Goal: Information Seeking & Learning: Check status

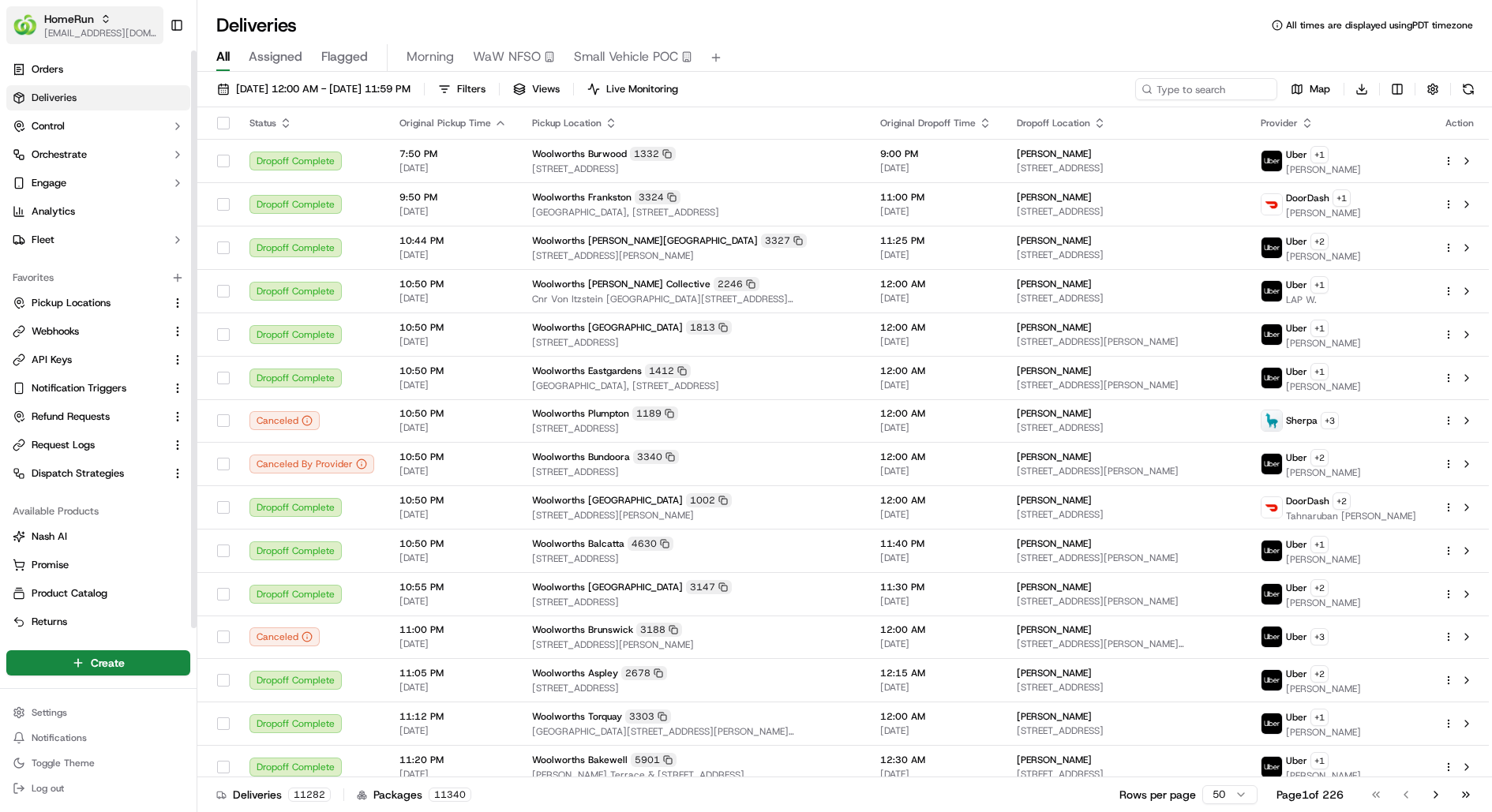
click at [75, 29] on span "[EMAIL_ADDRESS][DOMAIN_NAME]" at bounding box center [101, 33] width 113 height 12
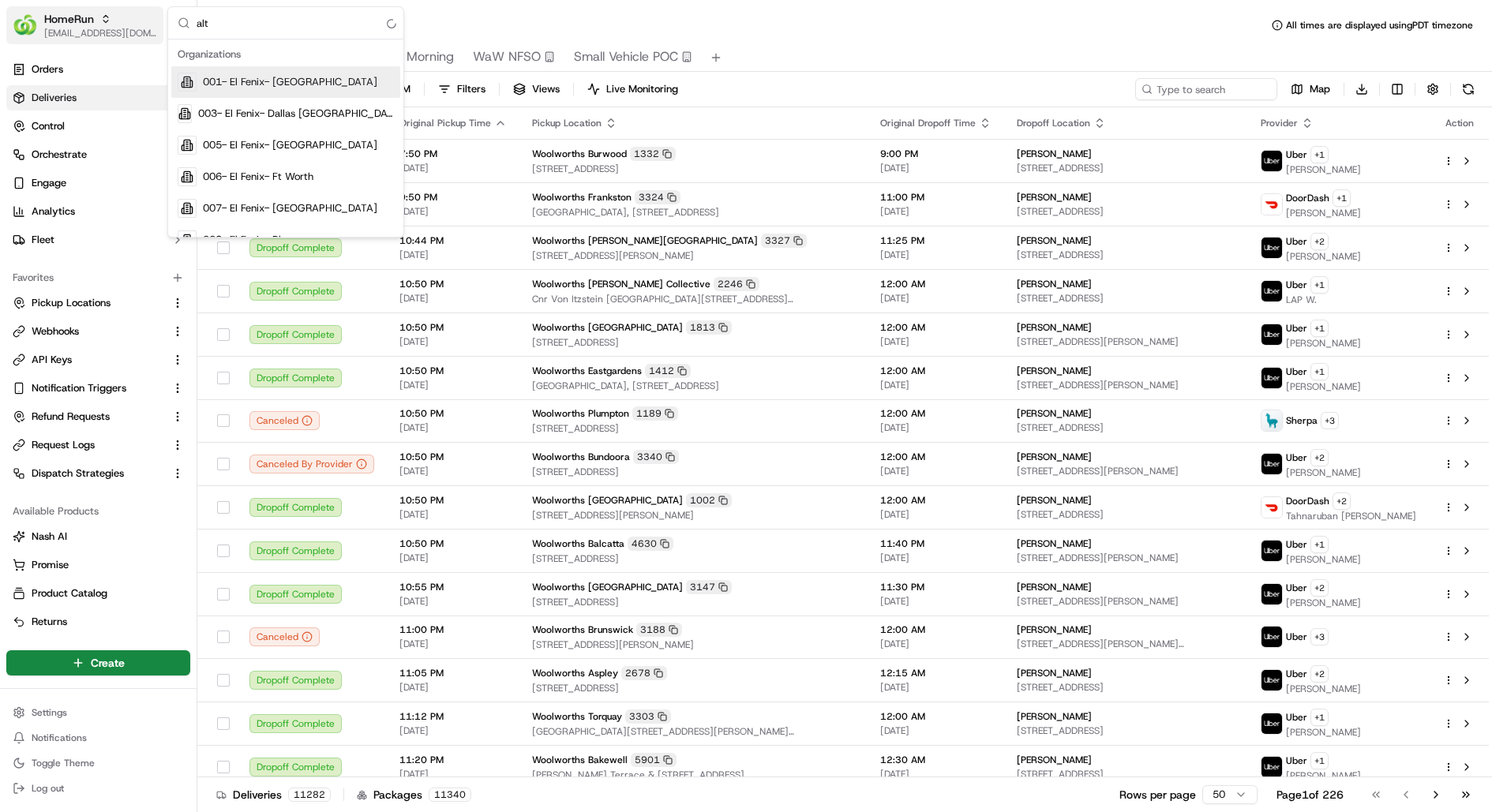
type input "alto"
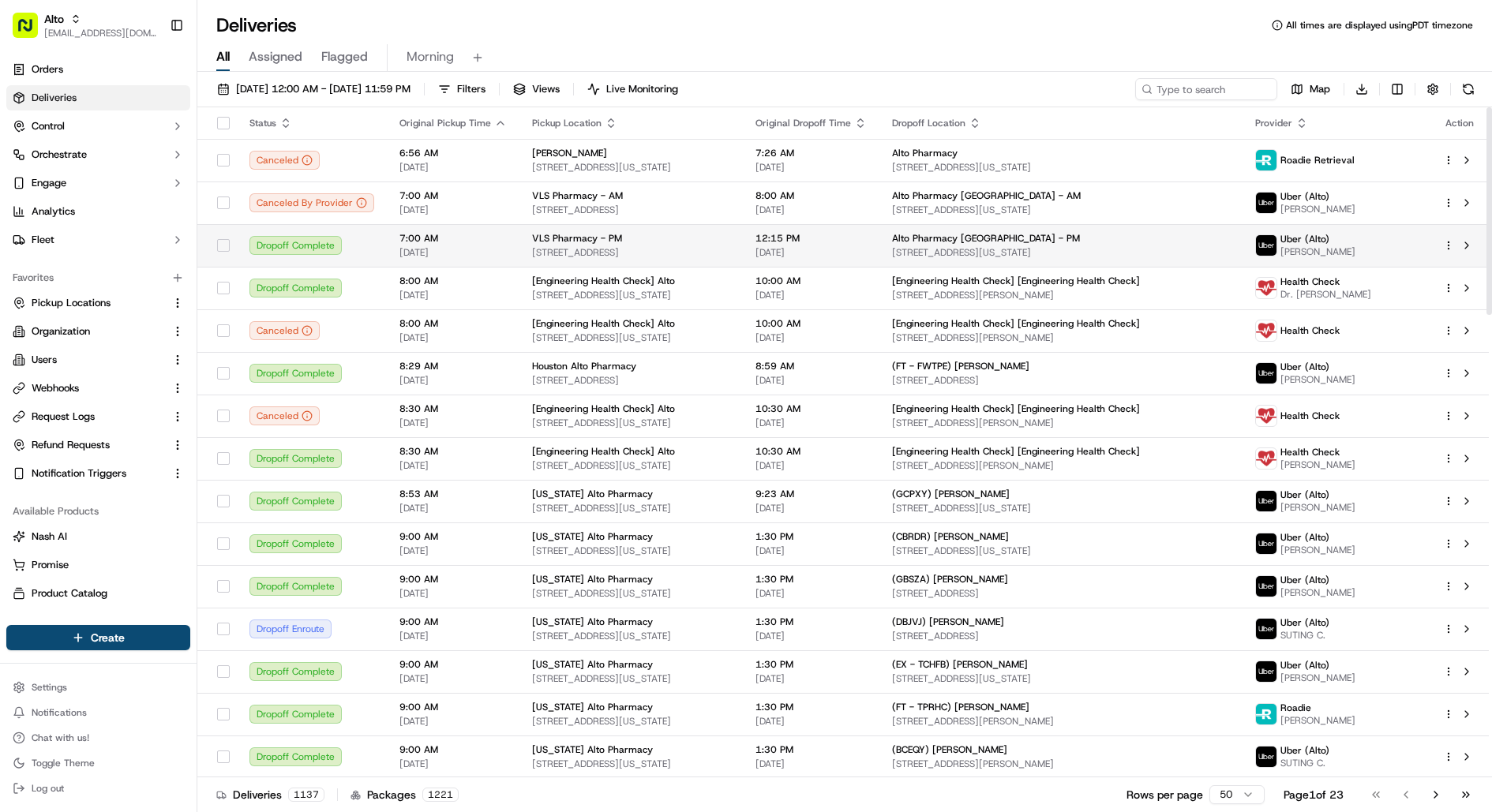
click at [1447, 242] on html "Alto kareem@usenash.com Toggle Sidebar Orders Deliveries Control Orchestrate En…" at bounding box center [746, 406] width 1492 height 812
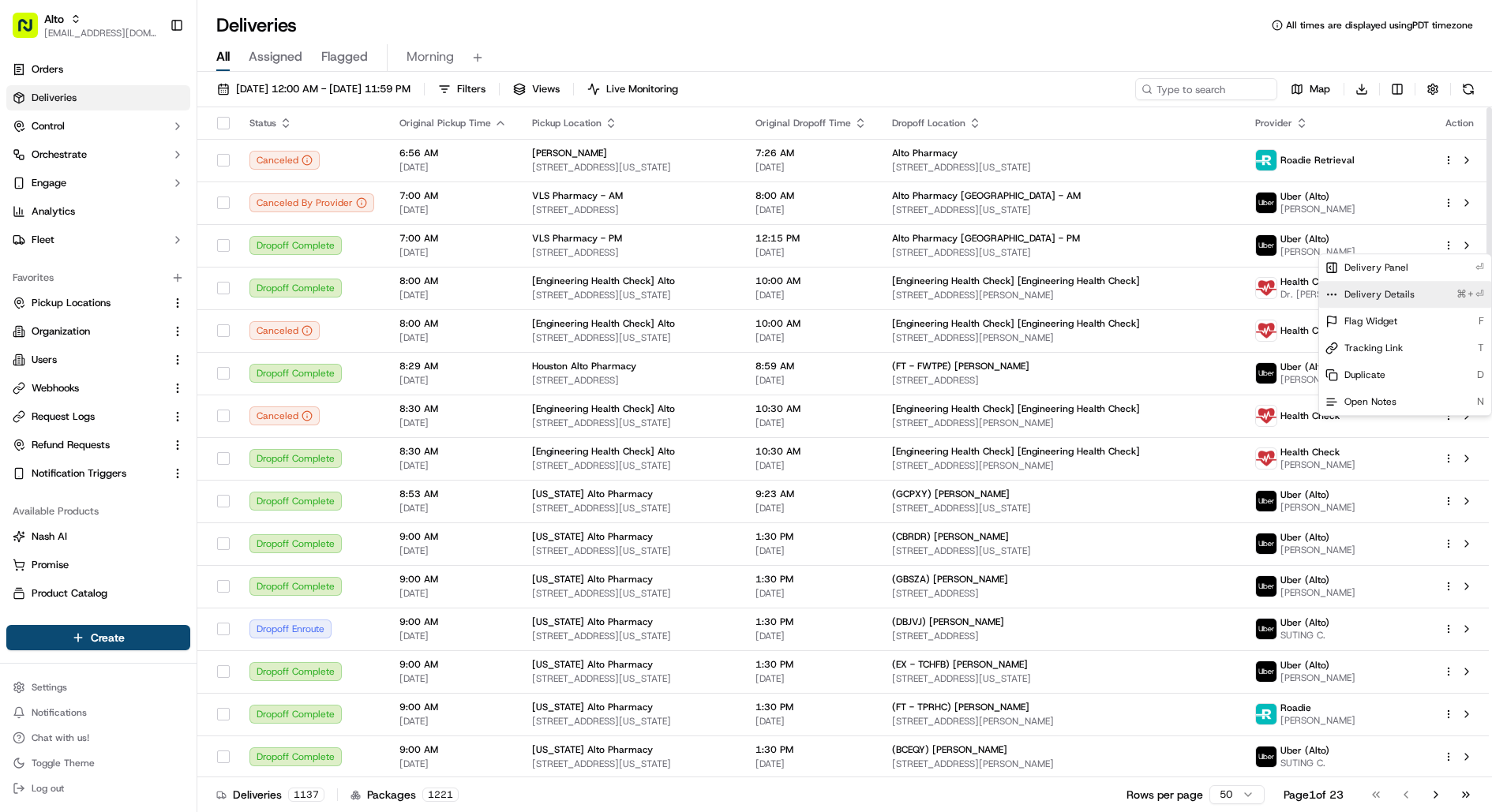
click at [1423, 284] on div "Delivery Details ⌘+⏎" at bounding box center [1405, 294] width 172 height 27
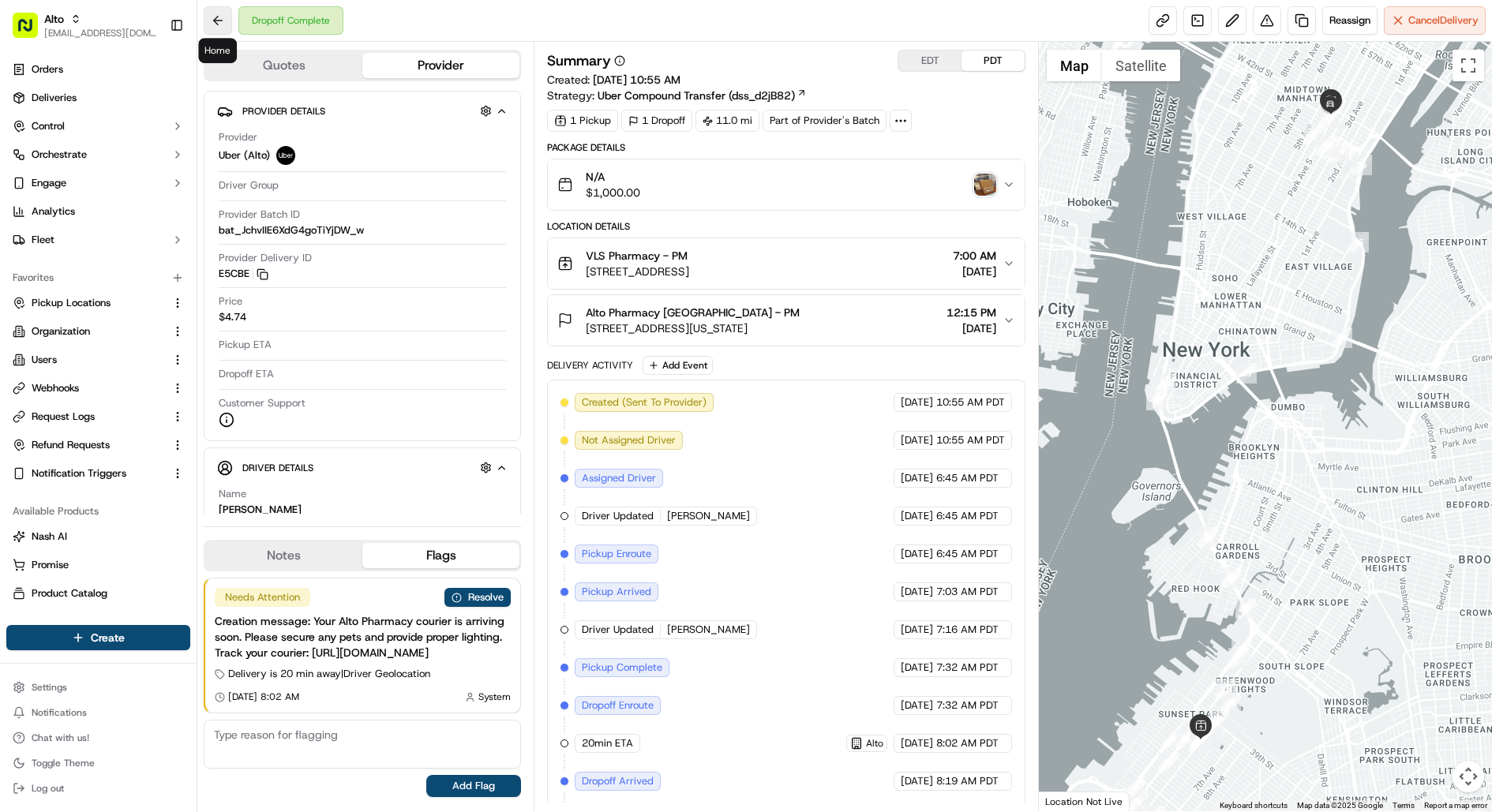
click at [218, 13] on button at bounding box center [217, 21] width 29 height 29
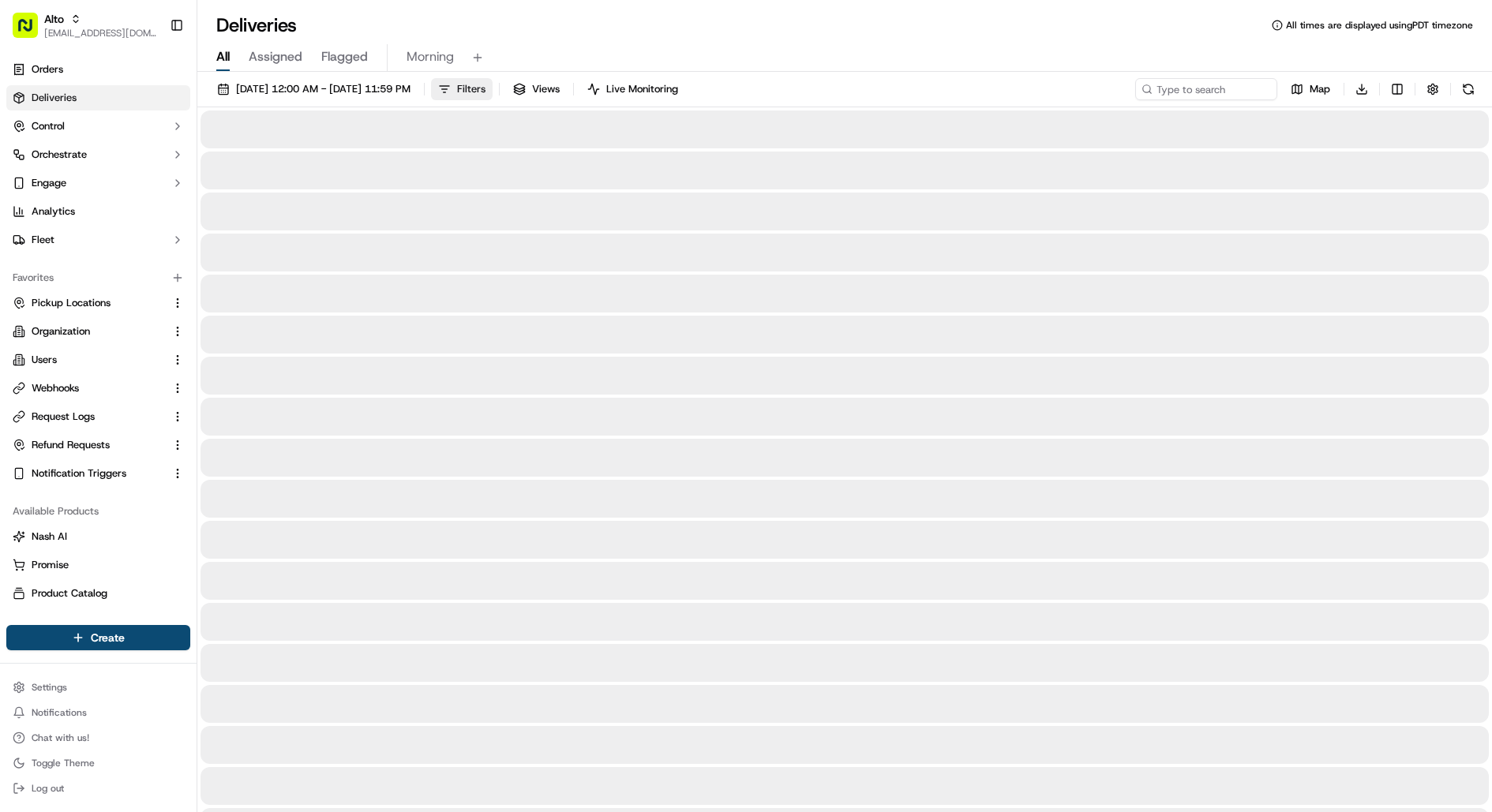
click at [485, 89] on span "Filters" at bounding box center [471, 89] width 29 height 14
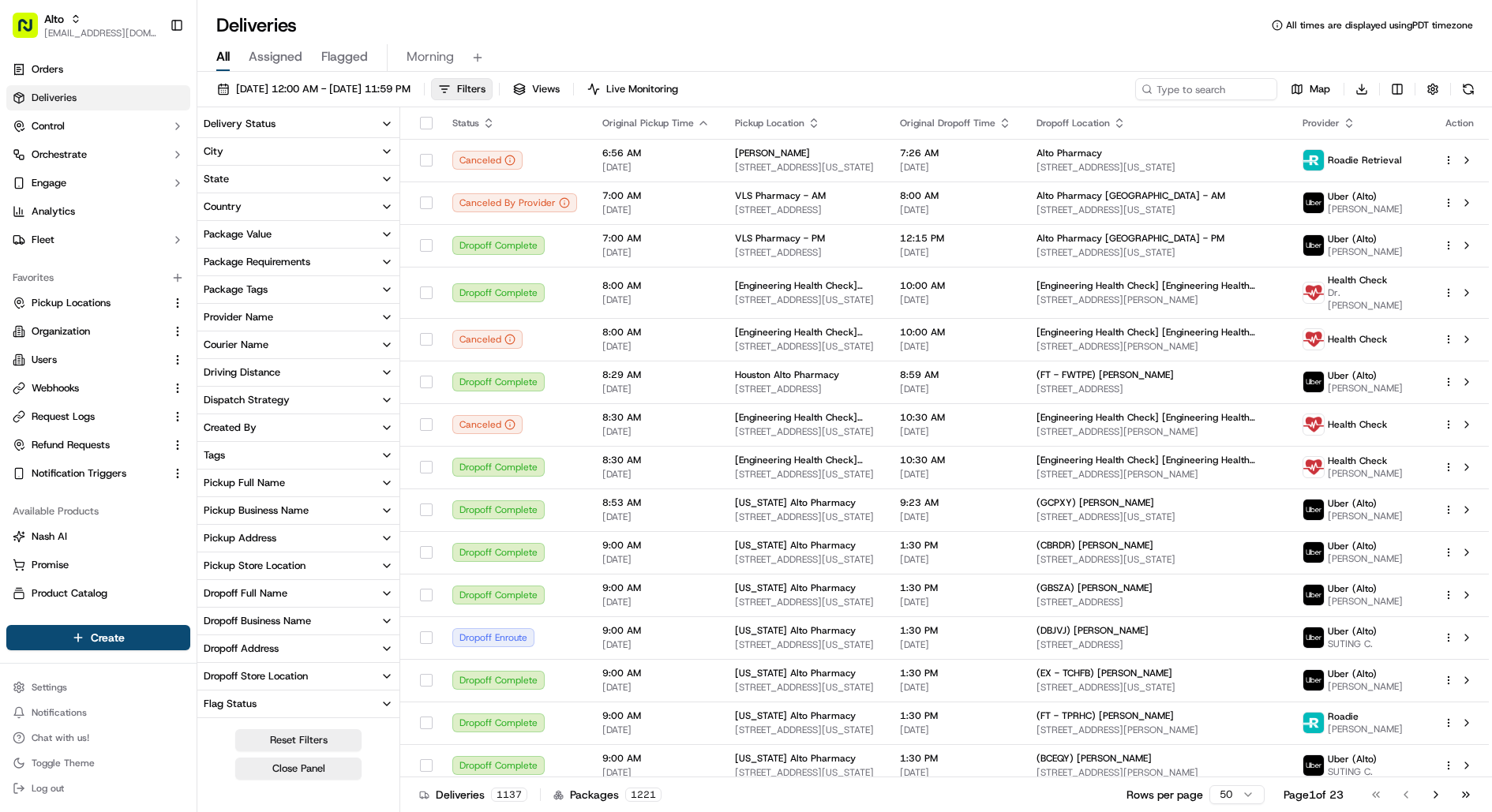
click at [291, 258] on div "Package Requirements" at bounding box center [257, 262] width 107 height 14
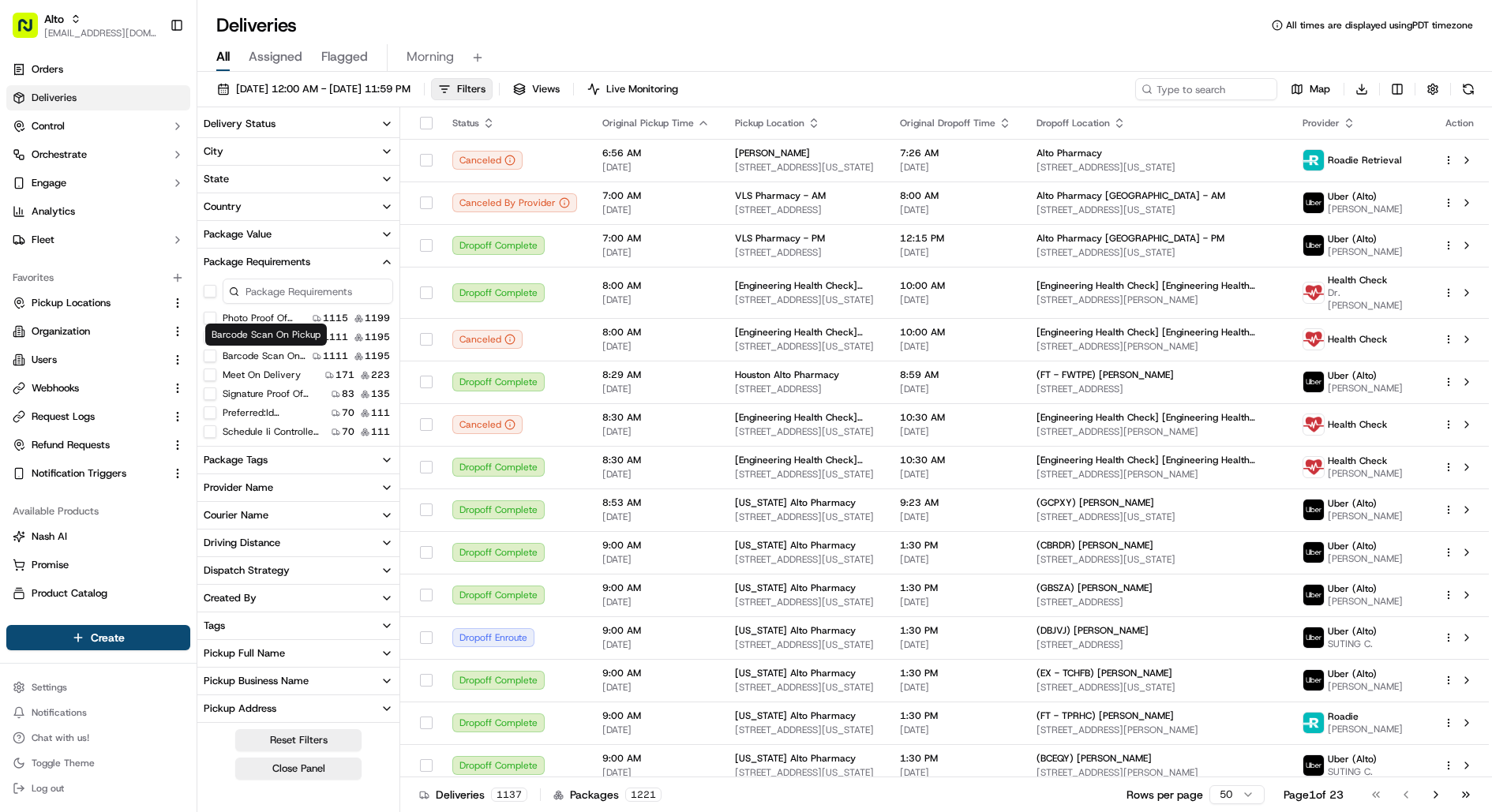
click at [275, 349] on label "Barcode Scan On Pickup" at bounding box center [264, 355] width 84 height 12
click at [217, 349] on button "Barcode Scan On Pickup" at bounding box center [209, 355] width 12 height 12
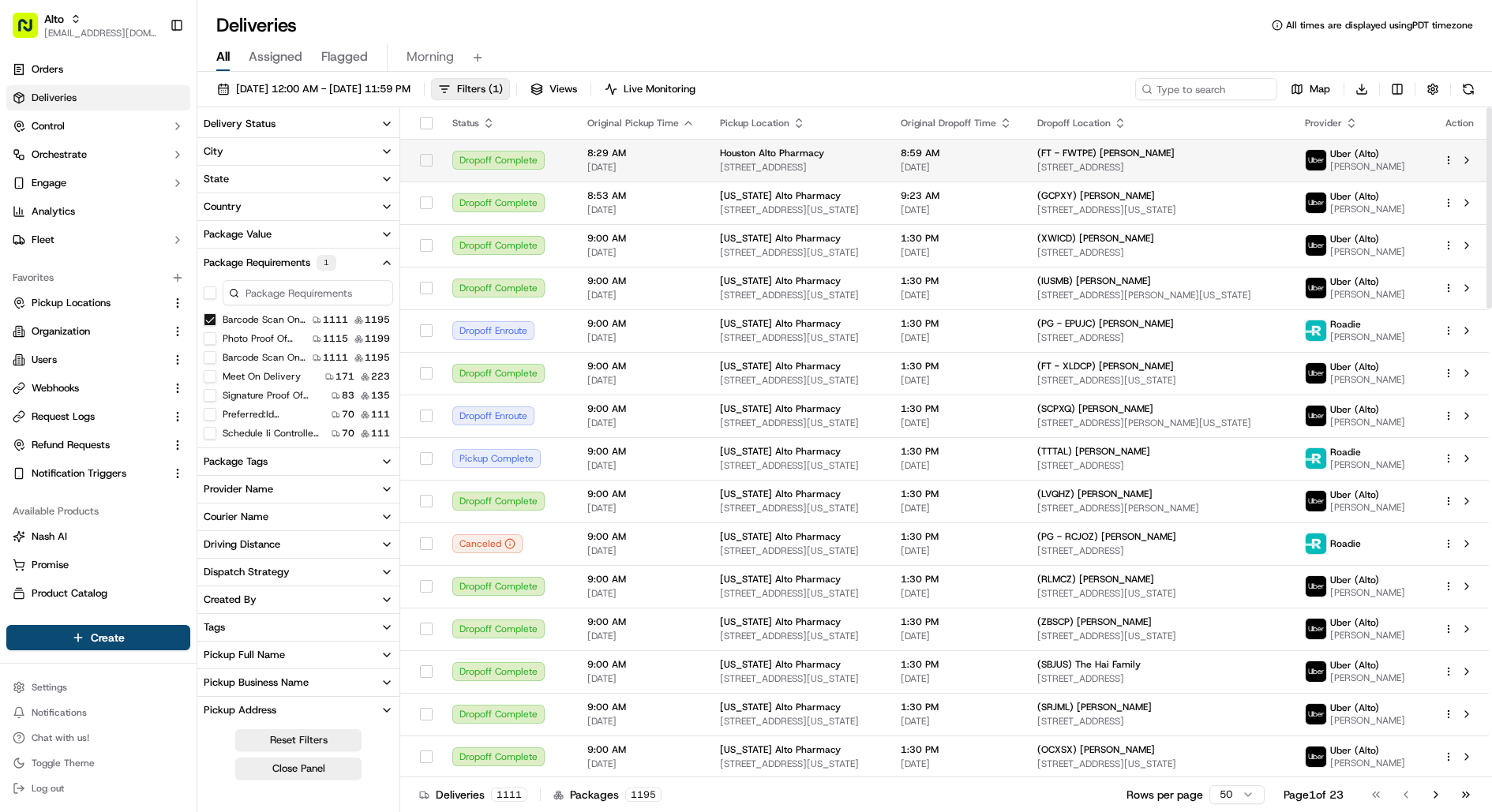
click at [1449, 165] on div at bounding box center [1459, 160] width 33 height 19
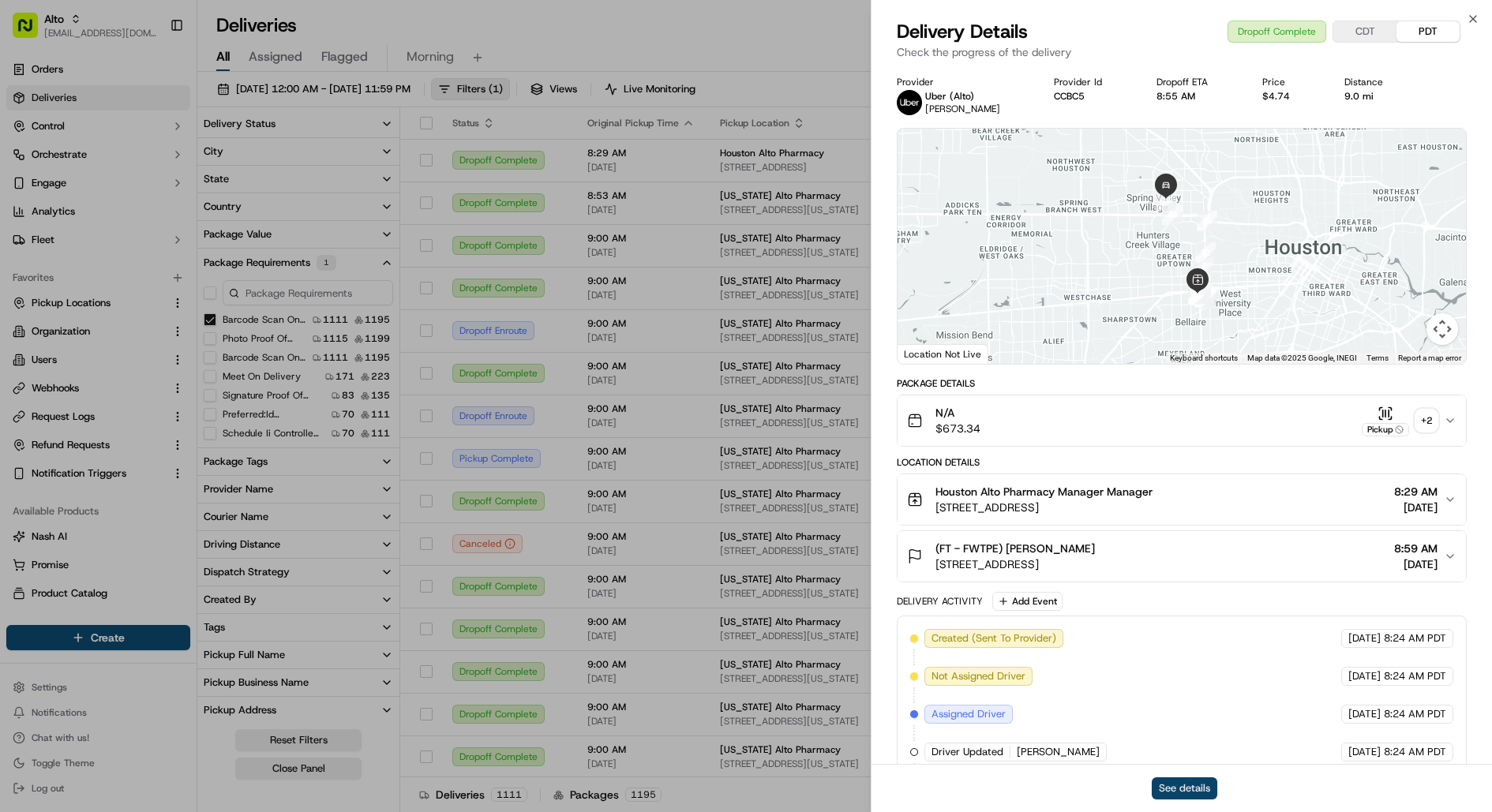
click at [1189, 796] on button "See details" at bounding box center [1184, 787] width 66 height 22
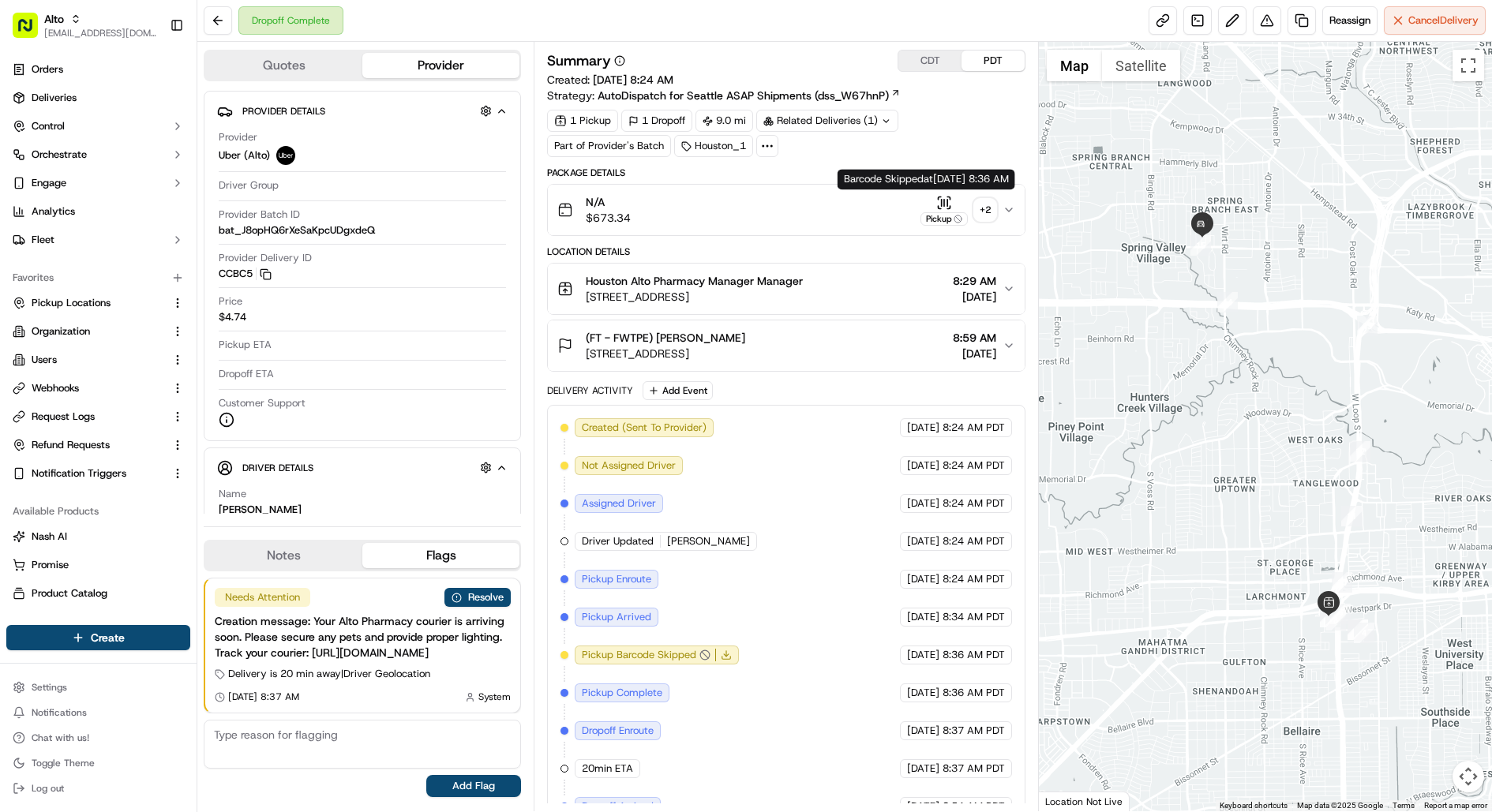
click at [945, 215] on div "Pickup" at bounding box center [944, 219] width 48 height 13
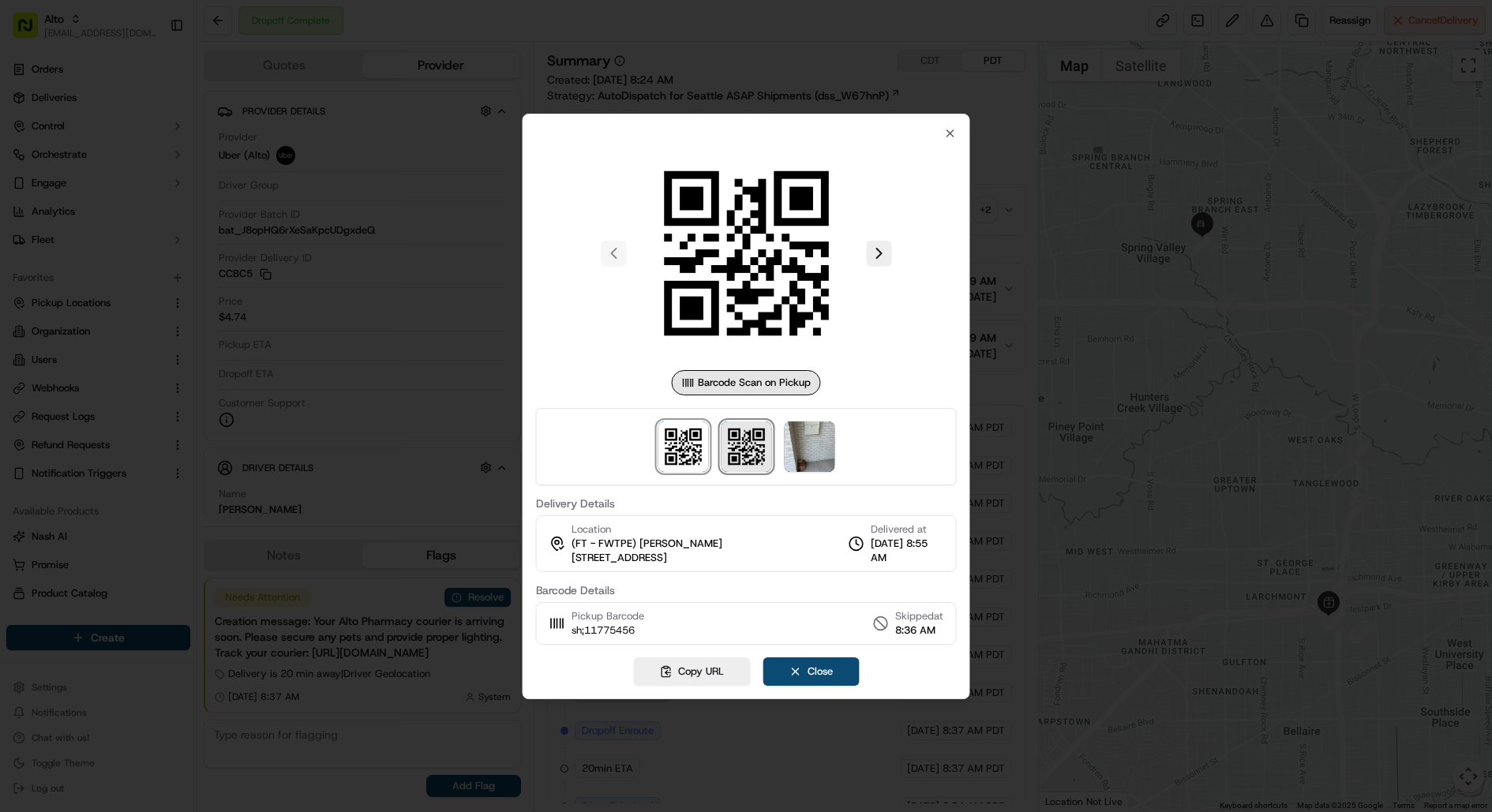
click at [738, 452] on img at bounding box center [746, 447] width 51 height 51
click at [693, 453] on img at bounding box center [683, 447] width 51 height 51
click at [729, 452] on img at bounding box center [746, 447] width 51 height 51
click at [675, 452] on img at bounding box center [683, 447] width 51 height 51
click at [720, 452] on div at bounding box center [746, 446] width 421 height 77
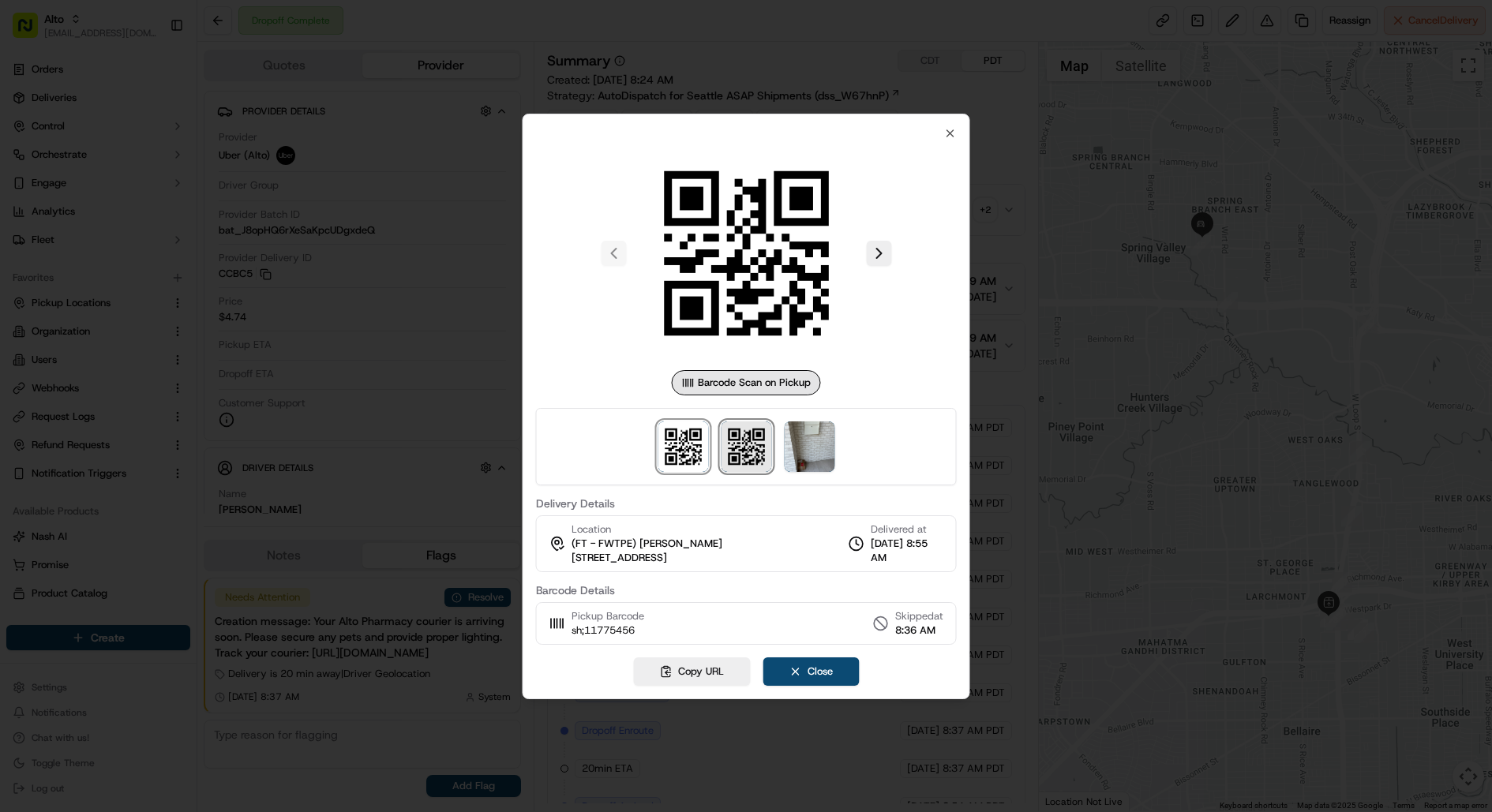
click at [735, 449] on img at bounding box center [746, 447] width 51 height 51
click at [677, 449] on img at bounding box center [683, 447] width 51 height 51
click at [744, 449] on img at bounding box center [746, 447] width 51 height 51
click at [681, 449] on img at bounding box center [683, 447] width 51 height 51
click at [750, 449] on img at bounding box center [746, 447] width 51 height 51
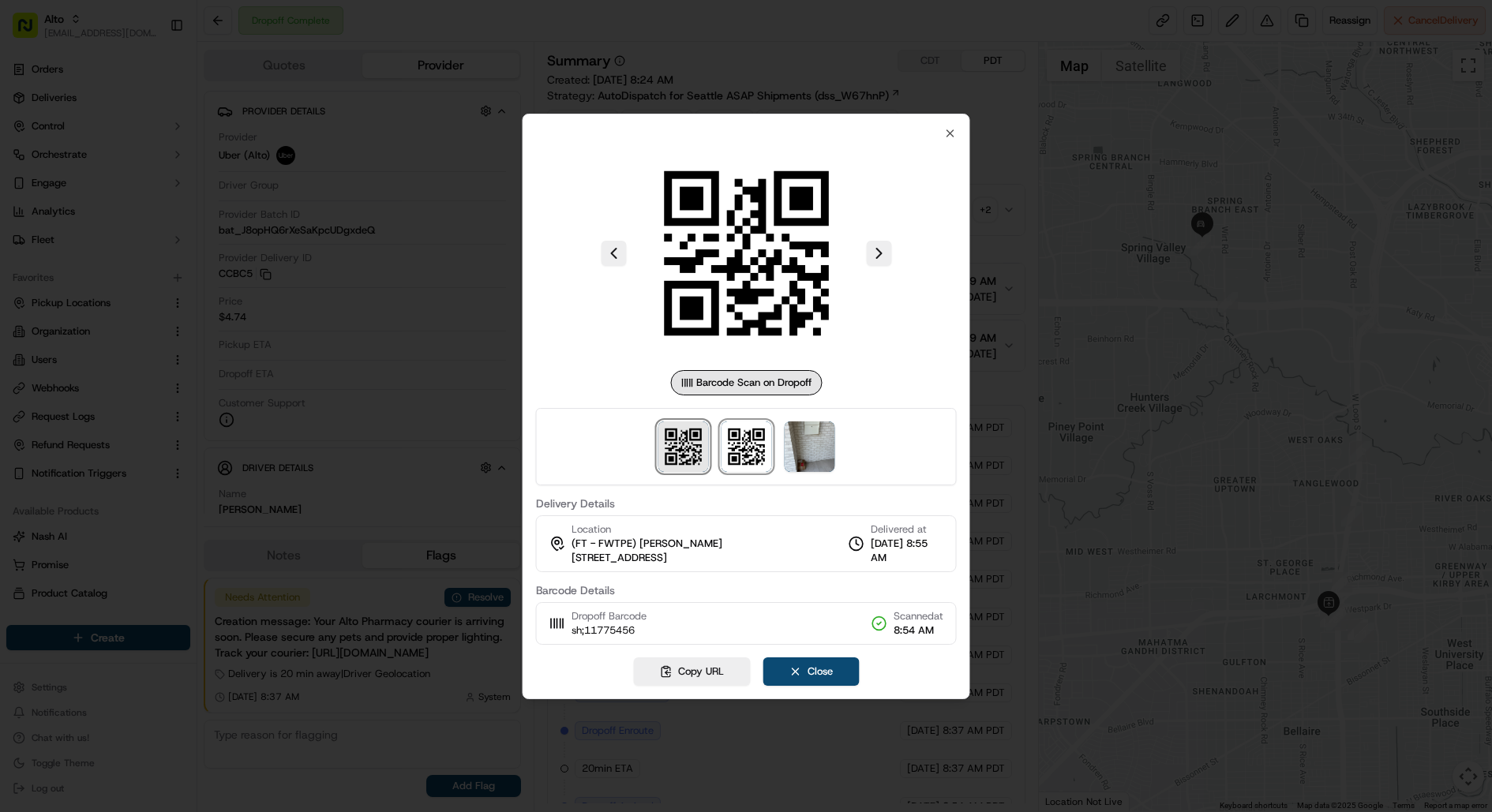
click at [690, 450] on img at bounding box center [683, 447] width 51 height 51
click at [1030, 235] on div at bounding box center [746, 406] width 1492 height 812
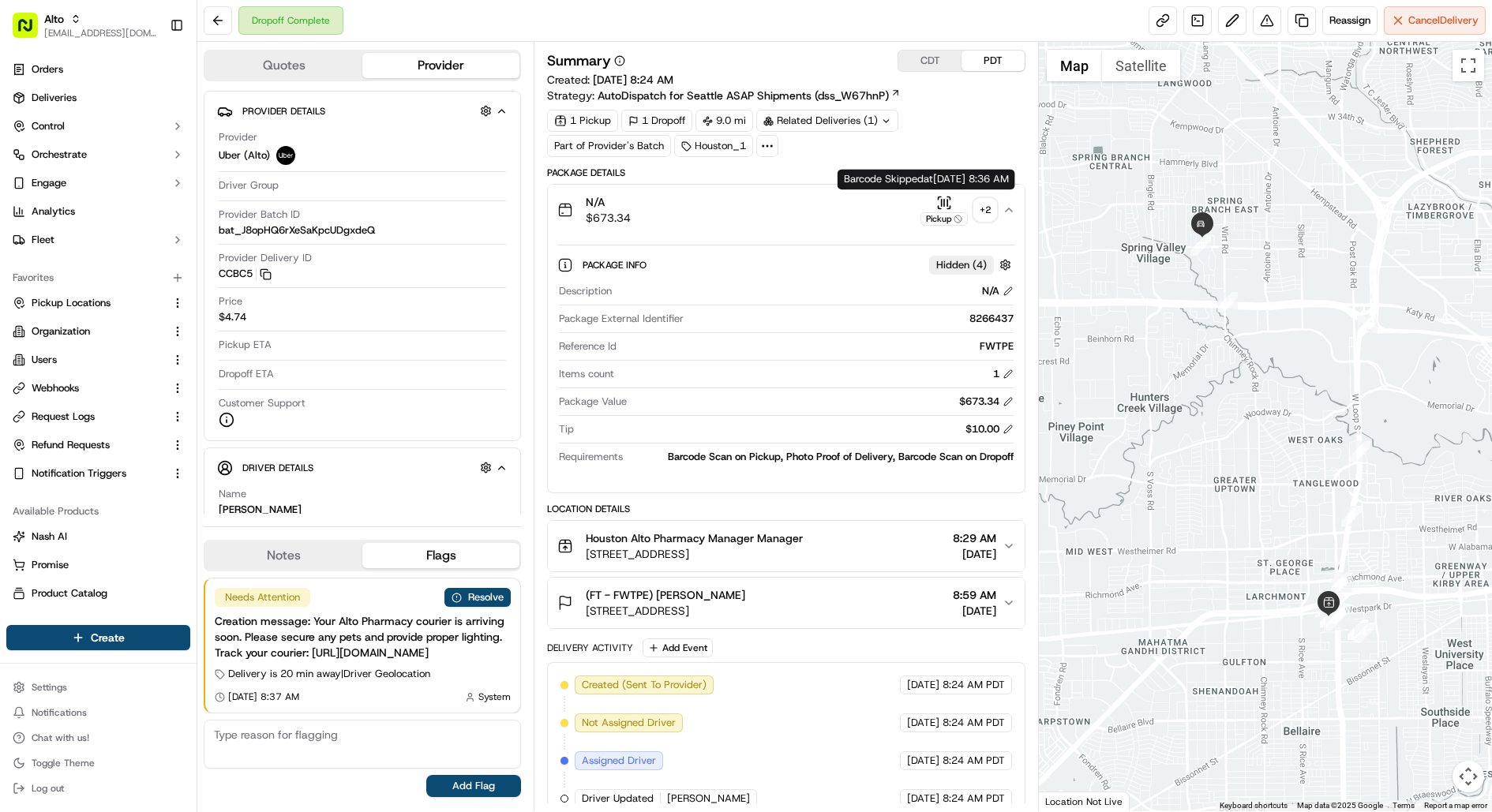
click at [963, 197] on div "Pickup" at bounding box center [944, 211] width 48 height 31
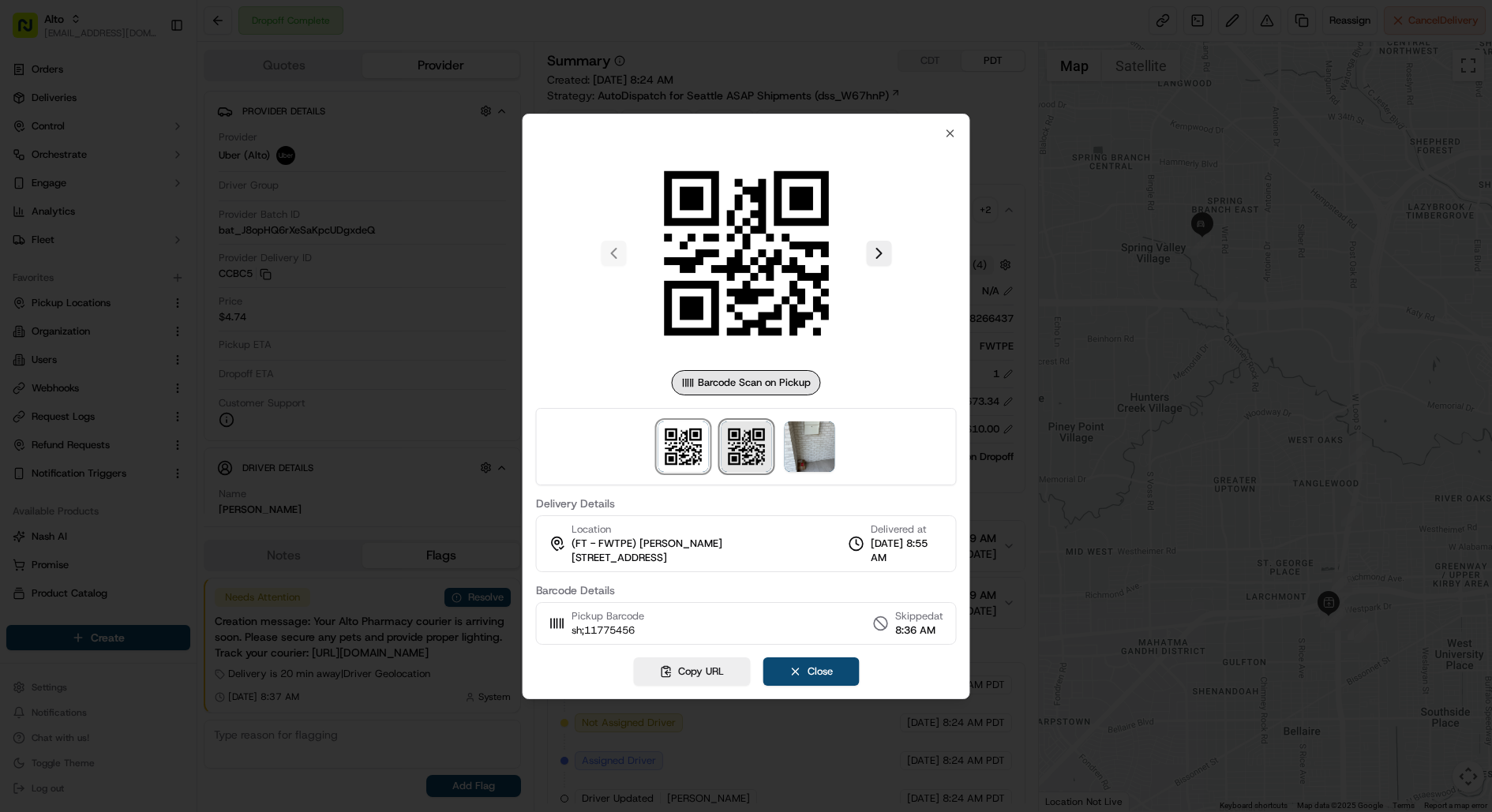
click at [741, 462] on img at bounding box center [746, 447] width 51 height 51
click at [689, 459] on img at bounding box center [683, 447] width 51 height 51
click at [730, 454] on img at bounding box center [746, 447] width 51 height 51
click at [688, 458] on img at bounding box center [683, 447] width 51 height 51
click at [729, 457] on img at bounding box center [746, 447] width 51 height 51
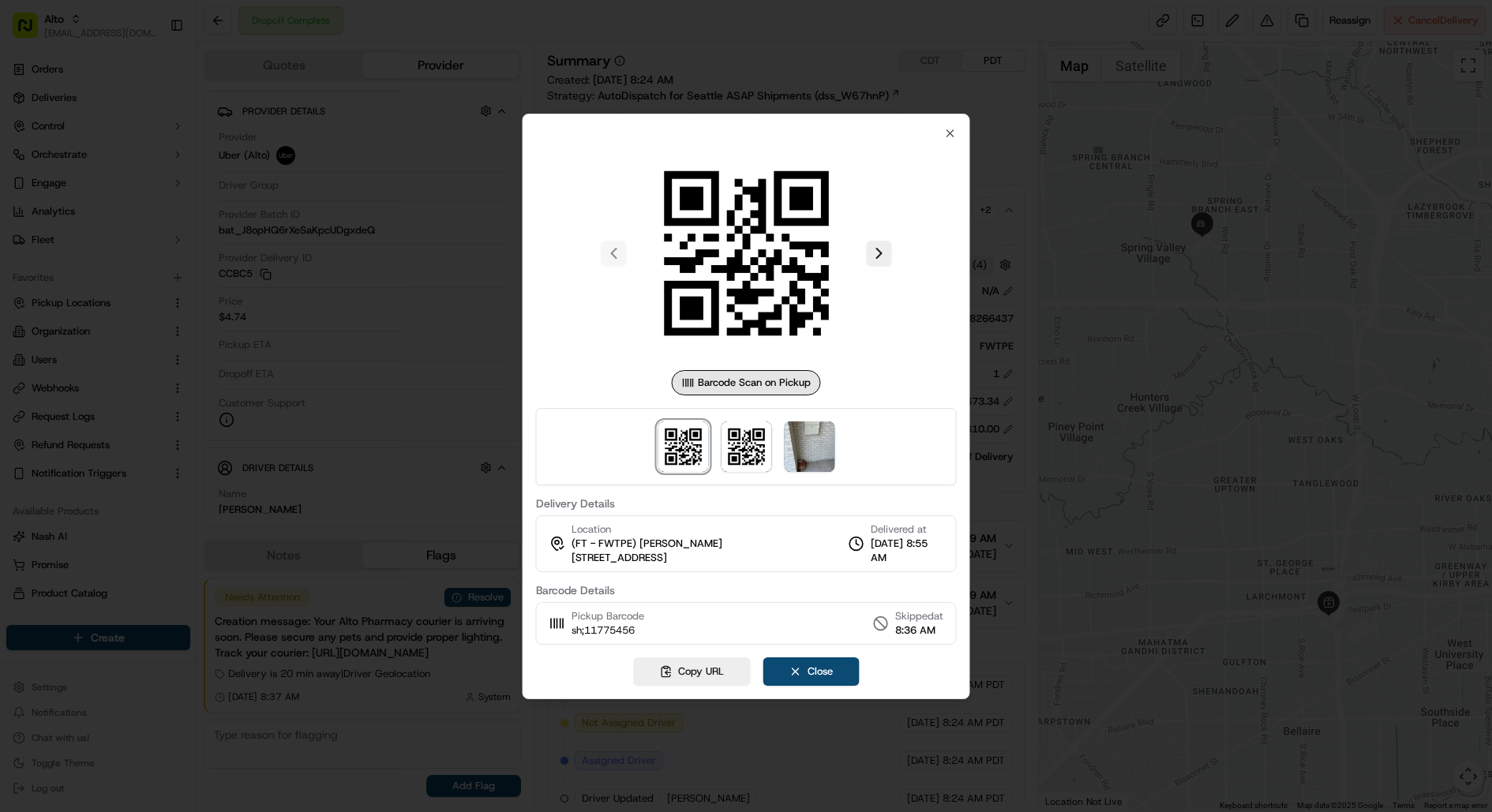
click at [1000, 351] on div at bounding box center [746, 406] width 1492 height 812
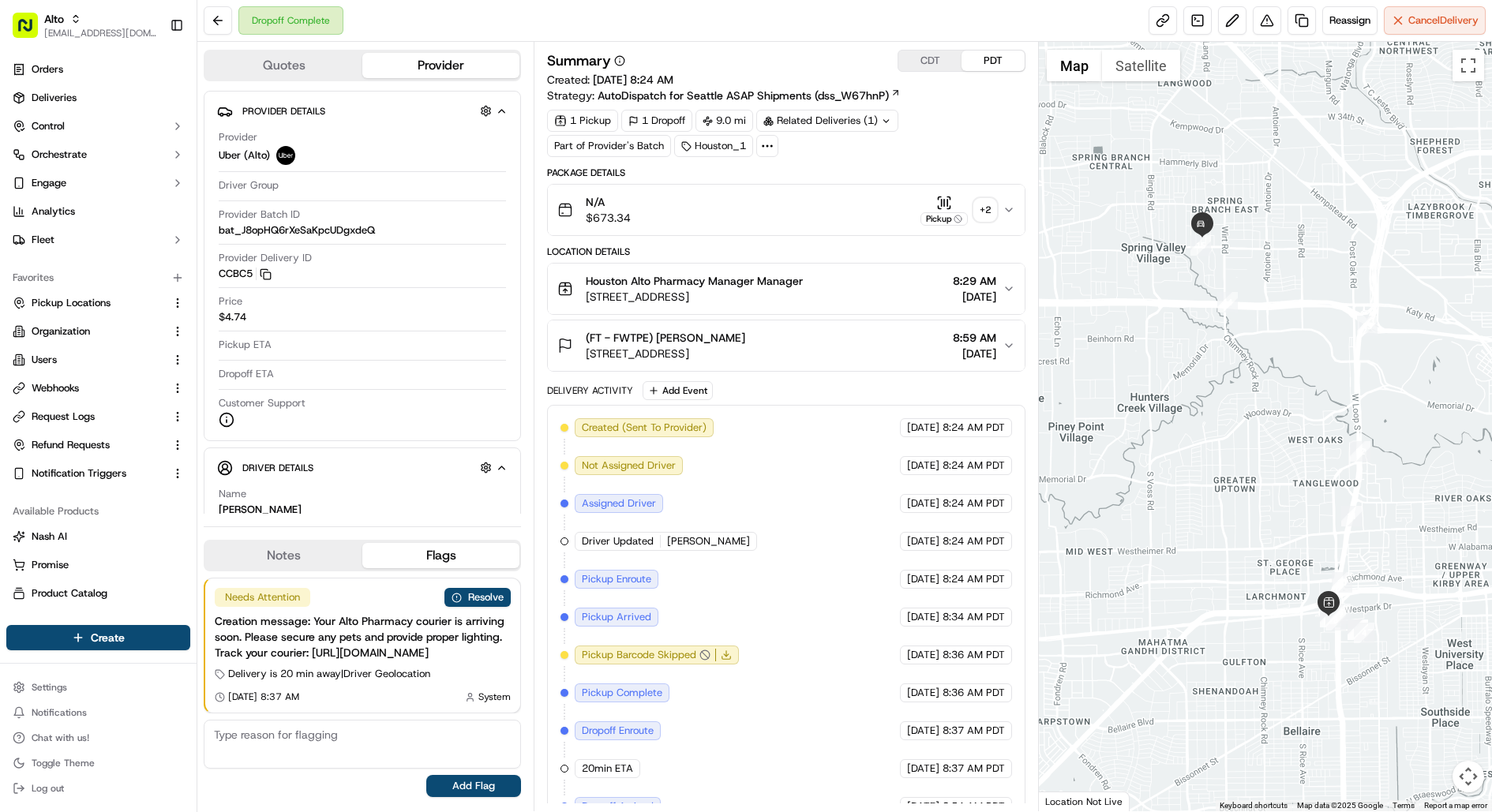
click at [837, 221] on div "N/A $673.34 Pickup + 2" at bounding box center [780, 210] width 445 height 31
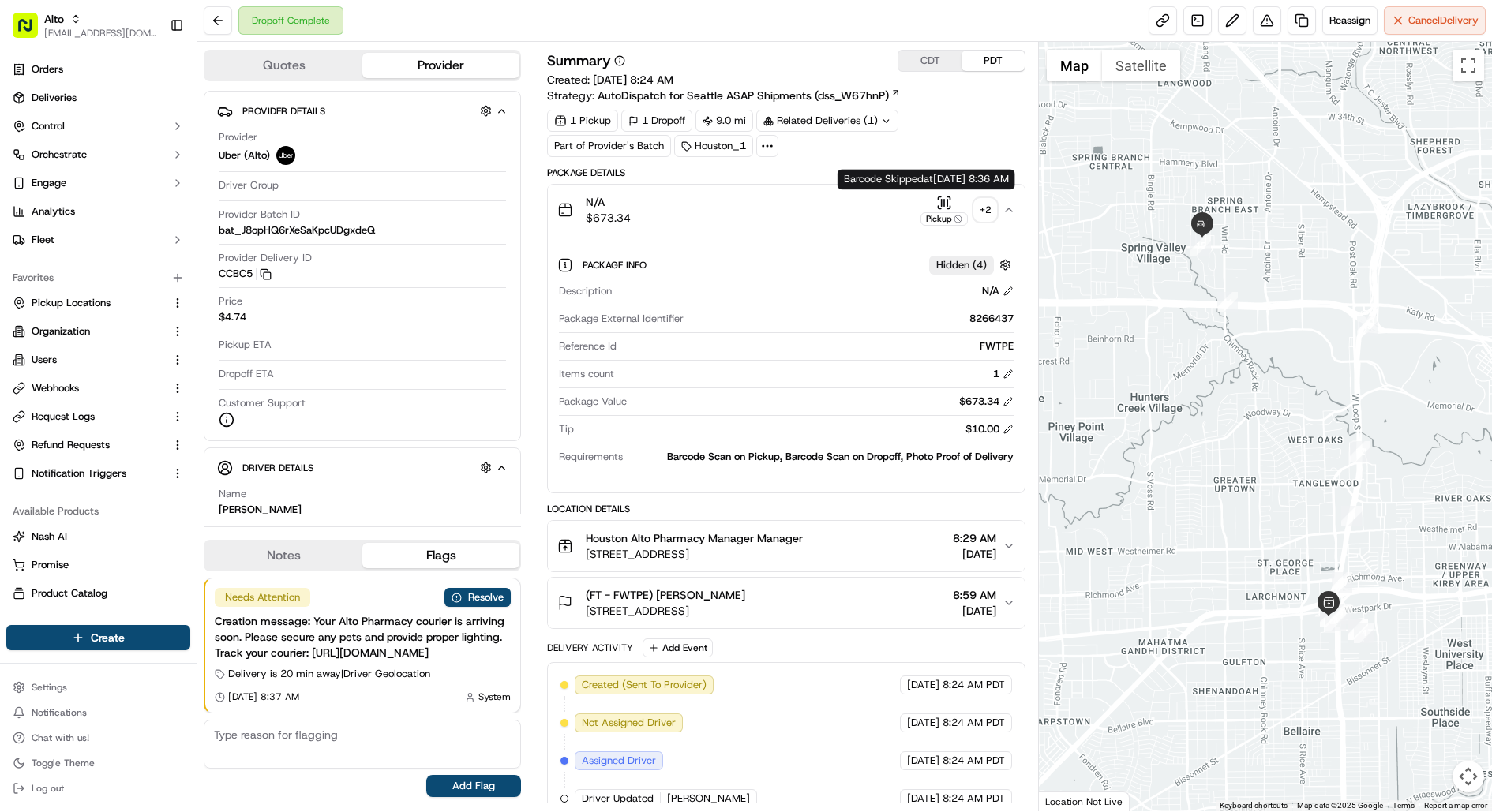
click at [940, 204] on icon "button" at bounding box center [944, 203] width 16 height 16
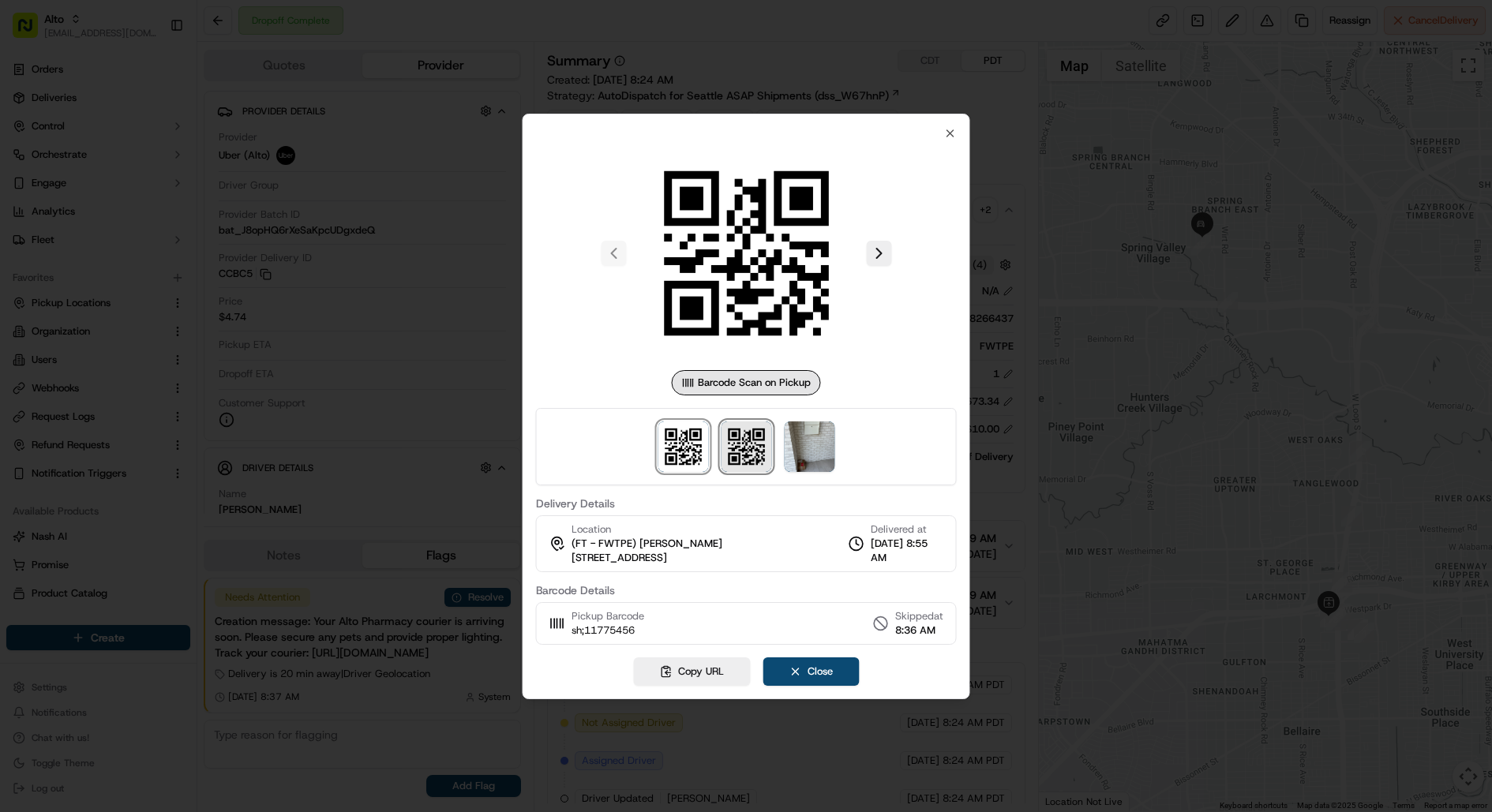
click at [742, 429] on img at bounding box center [746, 447] width 51 height 51
click at [798, 436] on img at bounding box center [809, 447] width 51 height 51
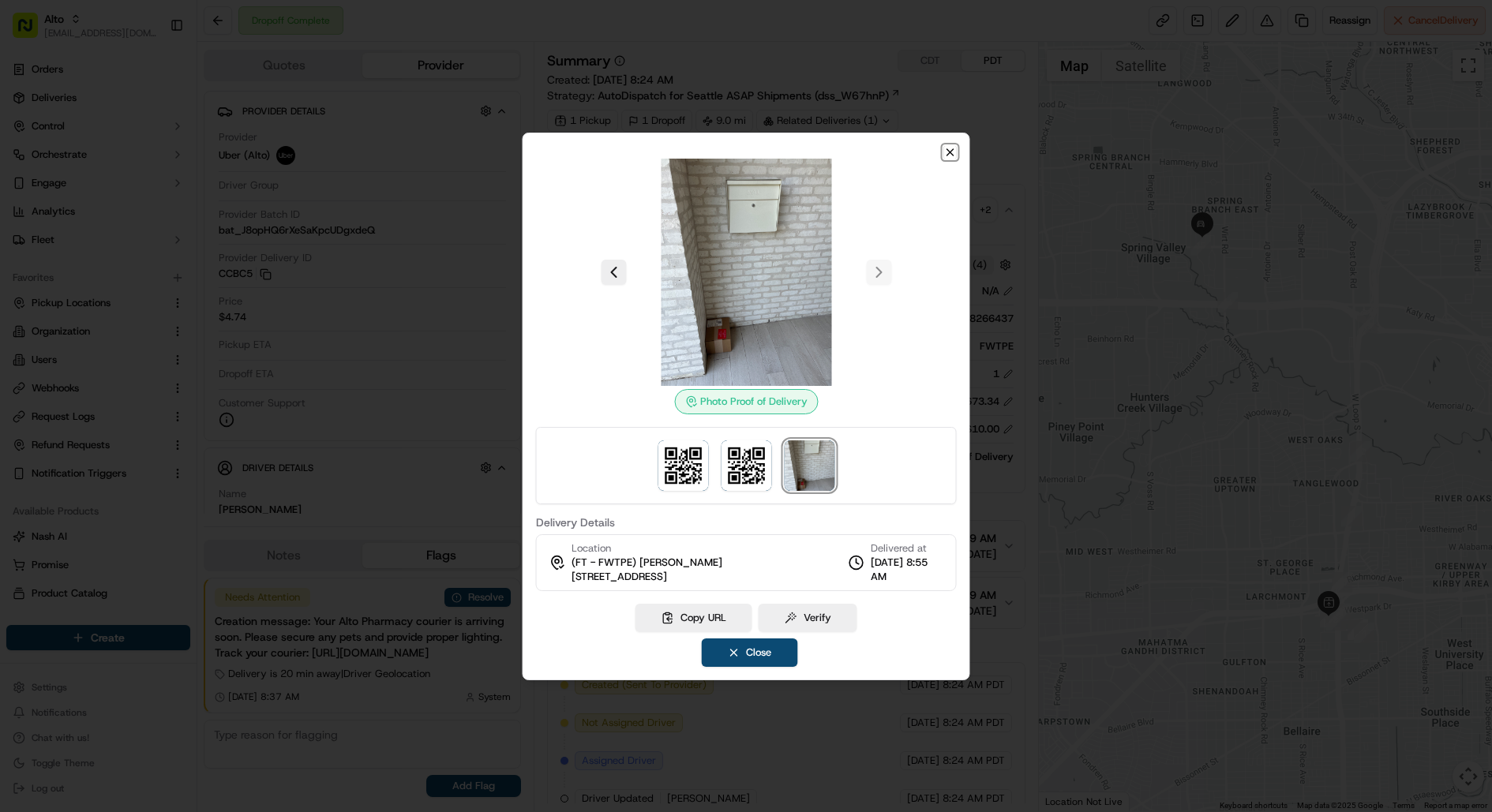
click at [955, 154] on icon "button" at bounding box center [950, 152] width 12 height 12
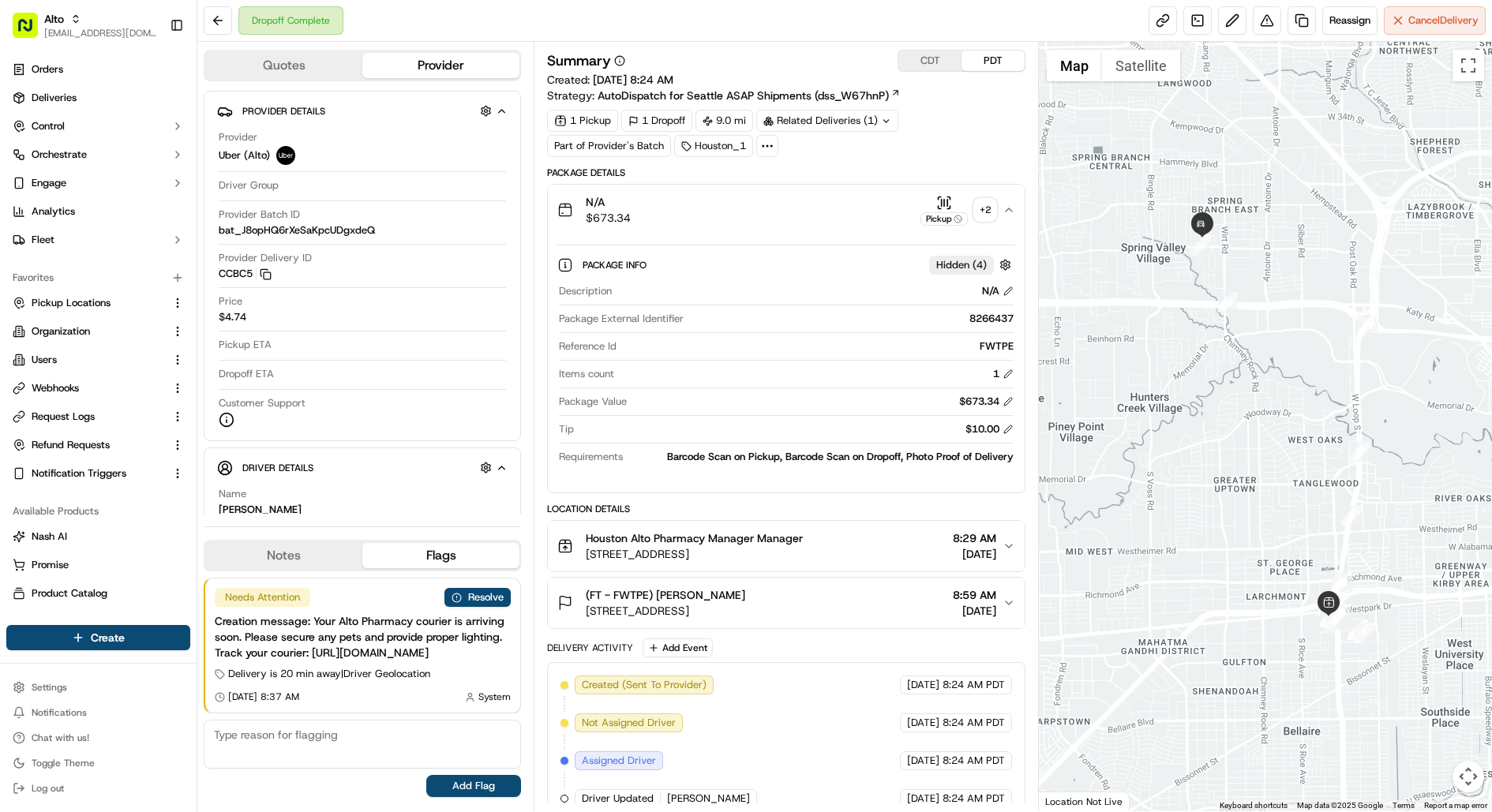
click at [943, 191] on button "N/A $673.34 Pickup + 2" at bounding box center [785, 210] width 477 height 51
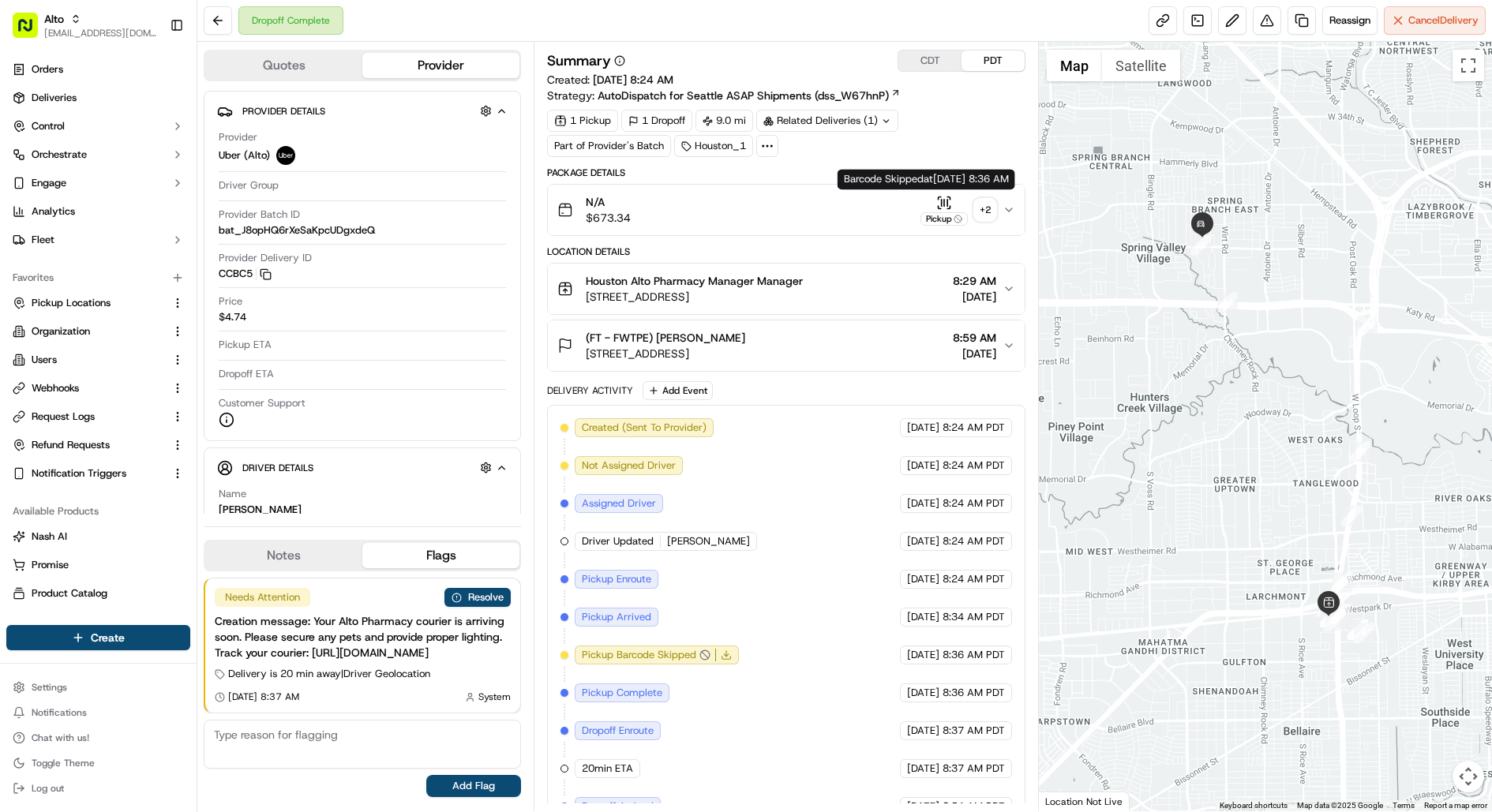
click at [944, 203] on icon "button" at bounding box center [944, 202] width 0 height 7
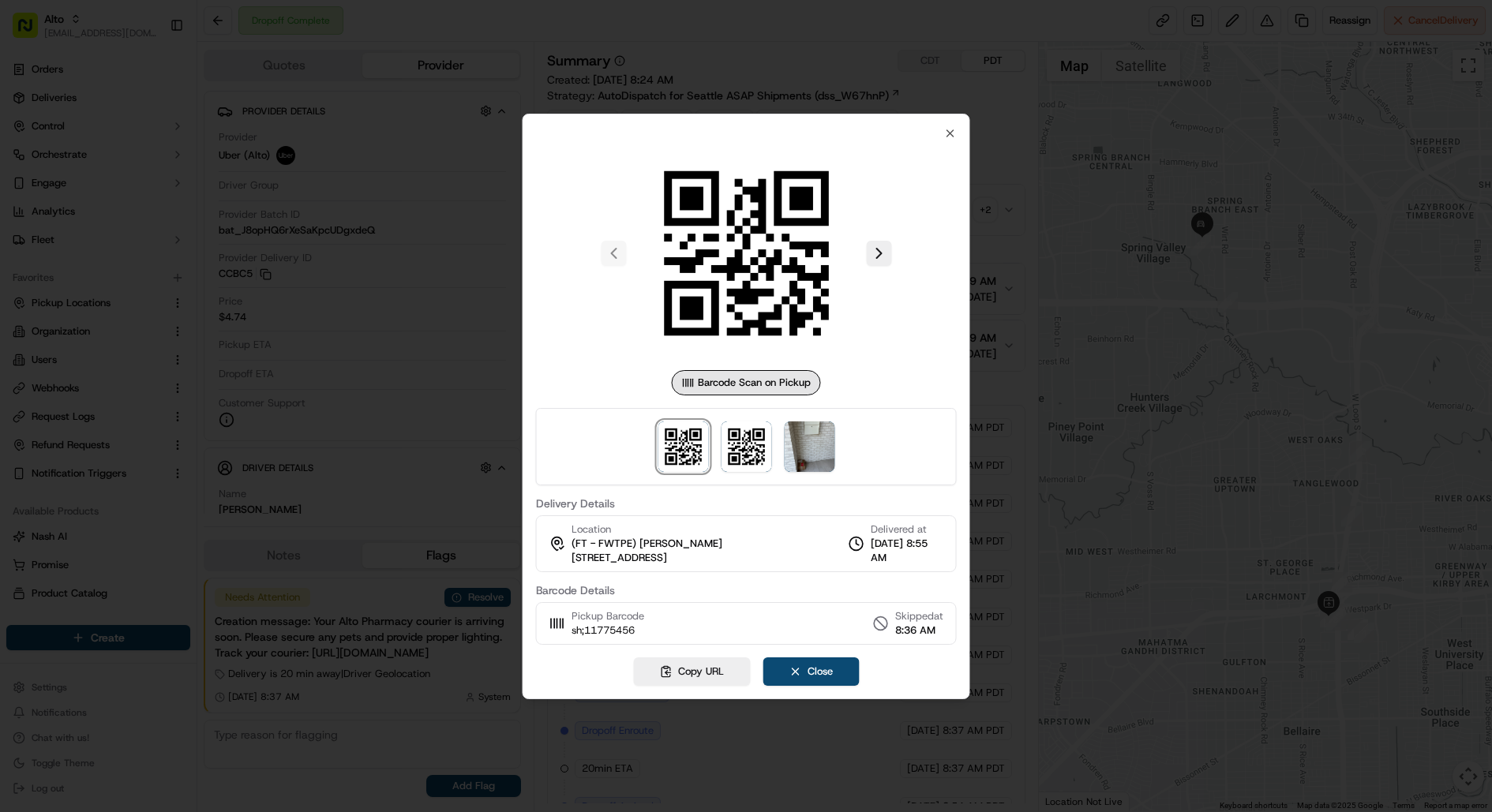
click at [1009, 387] on div at bounding box center [746, 406] width 1492 height 812
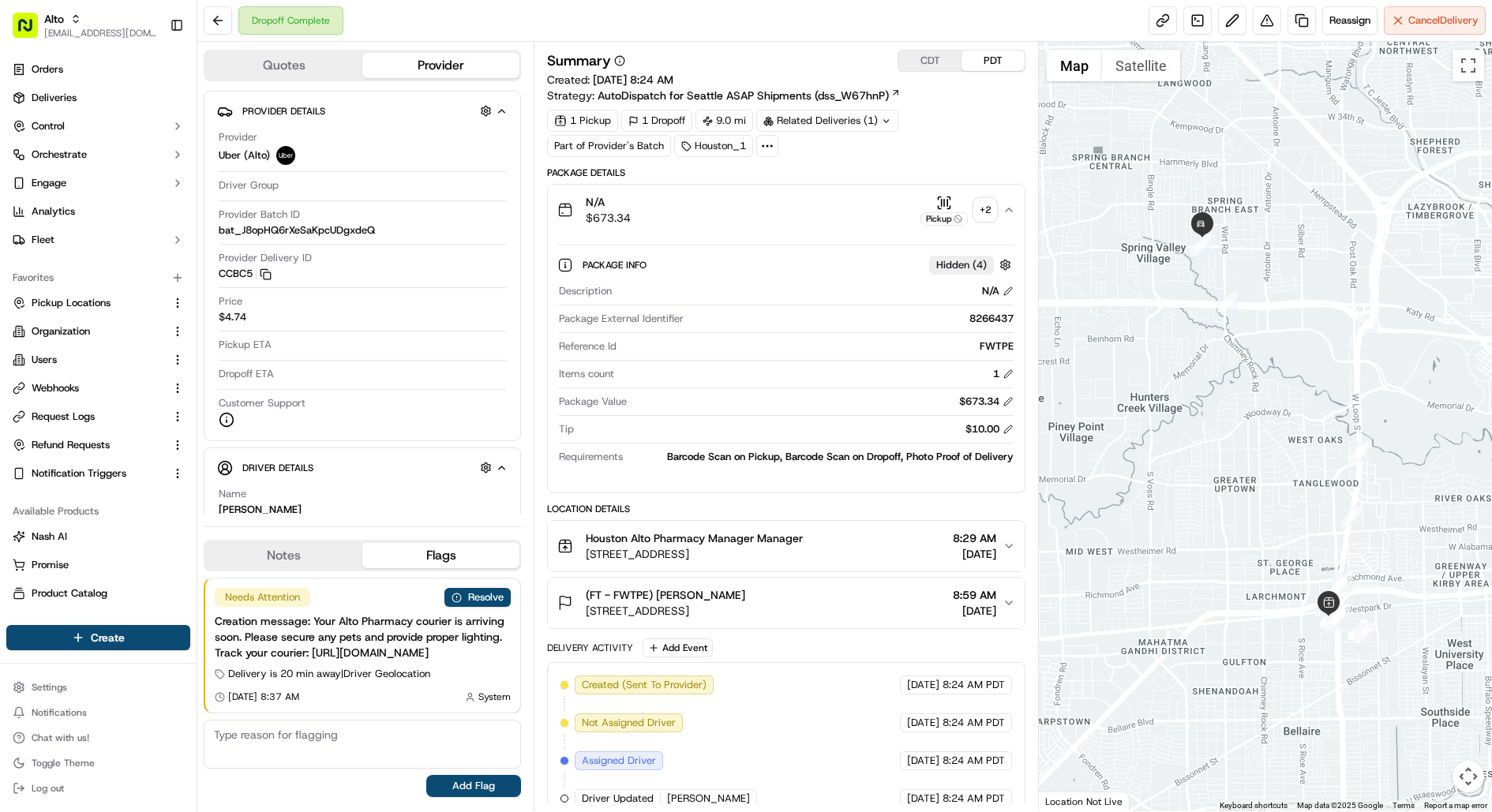
click at [870, 544] on div "Houston Alto Pharmacy Manager Manager [STREET_ADDRESS] 8:29 AM [DATE]" at bounding box center [780, 545] width 445 height 31
